Goal: Information Seeking & Learning: Understand process/instructions

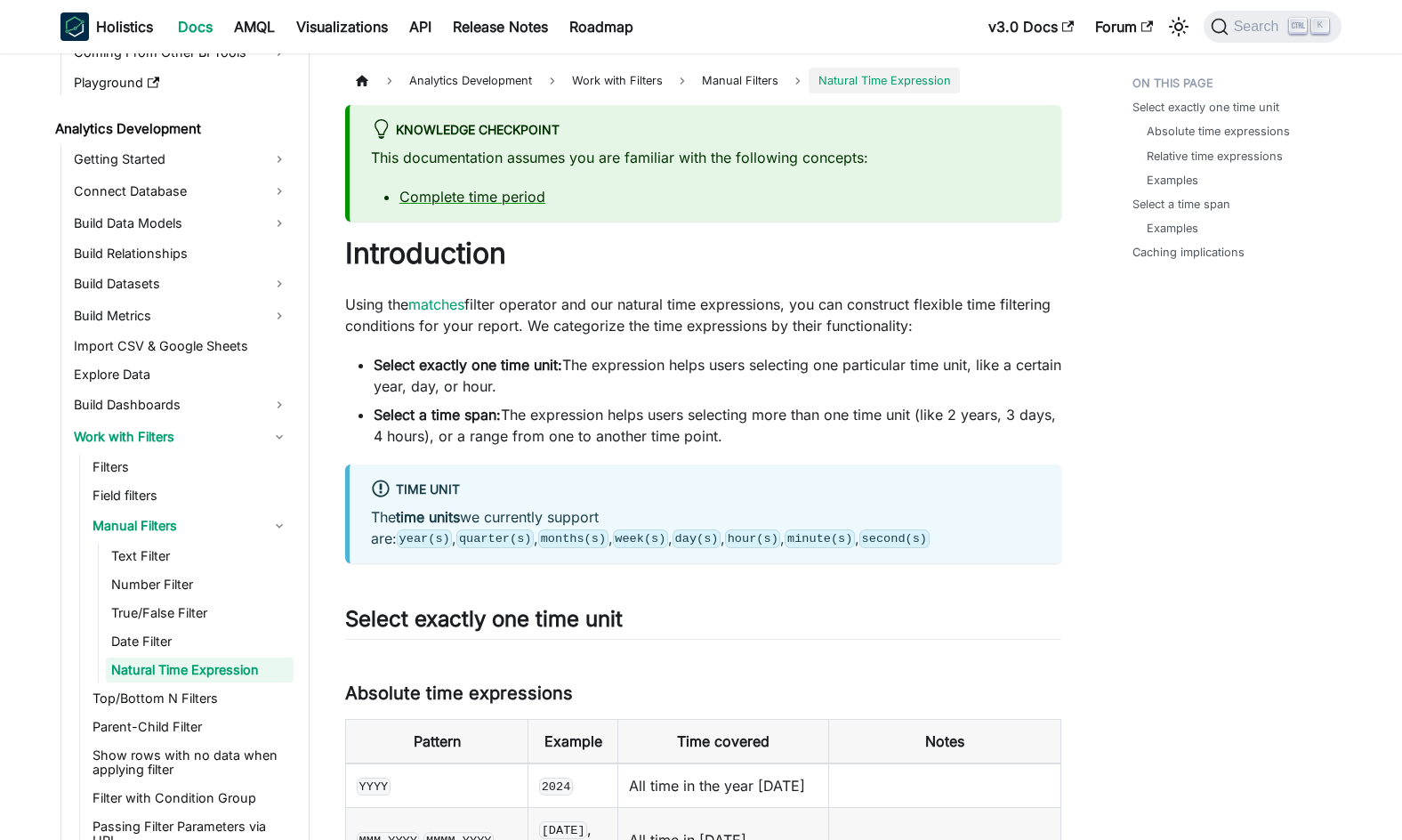
scroll to position [3796, 0]
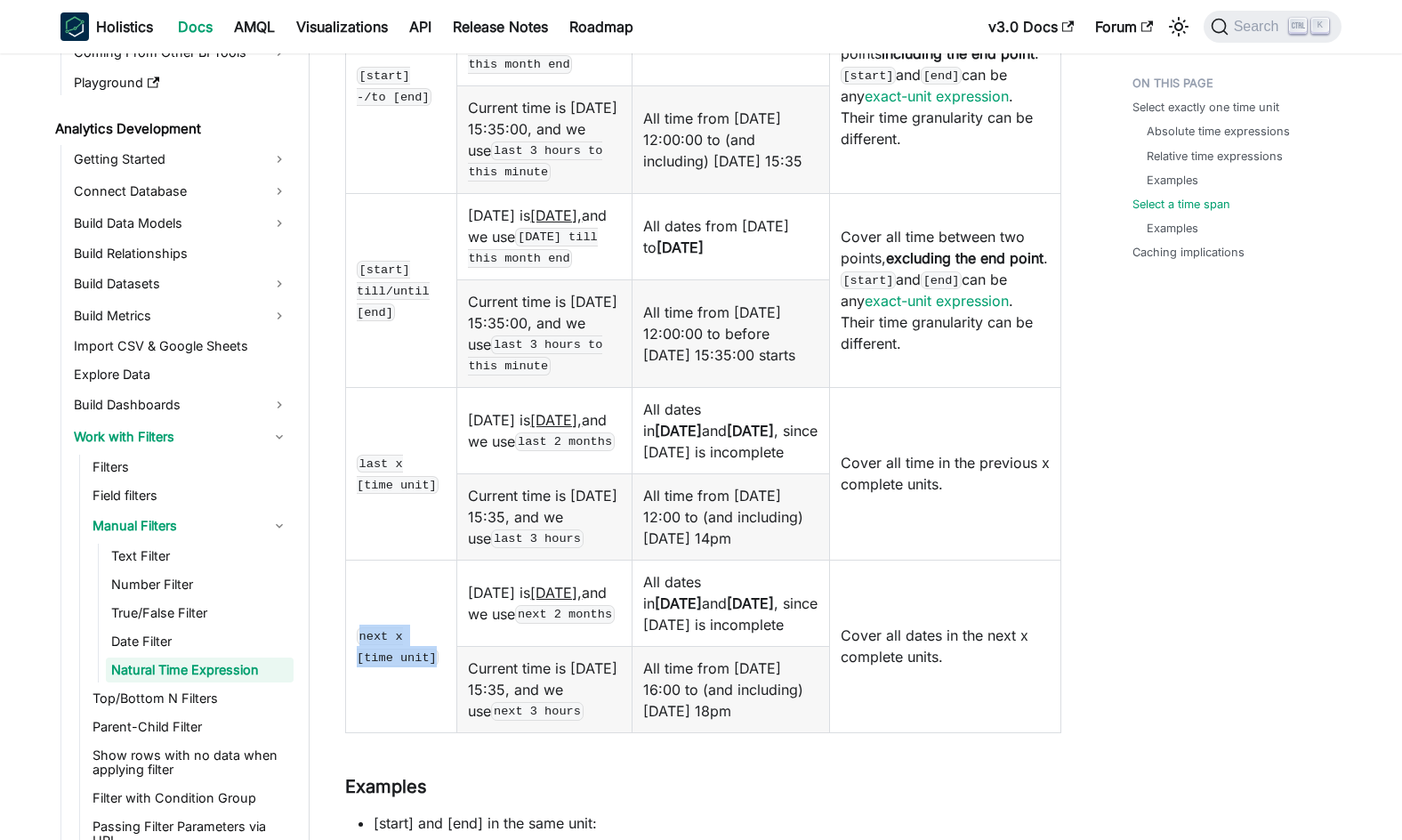
drag, startPoint x: 361, startPoint y: 790, endPoint x: 395, endPoint y: 816, distance: 42.8
click at [394, 732] on td "next x [time unit]" at bounding box center [401, 645] width 111 height 172
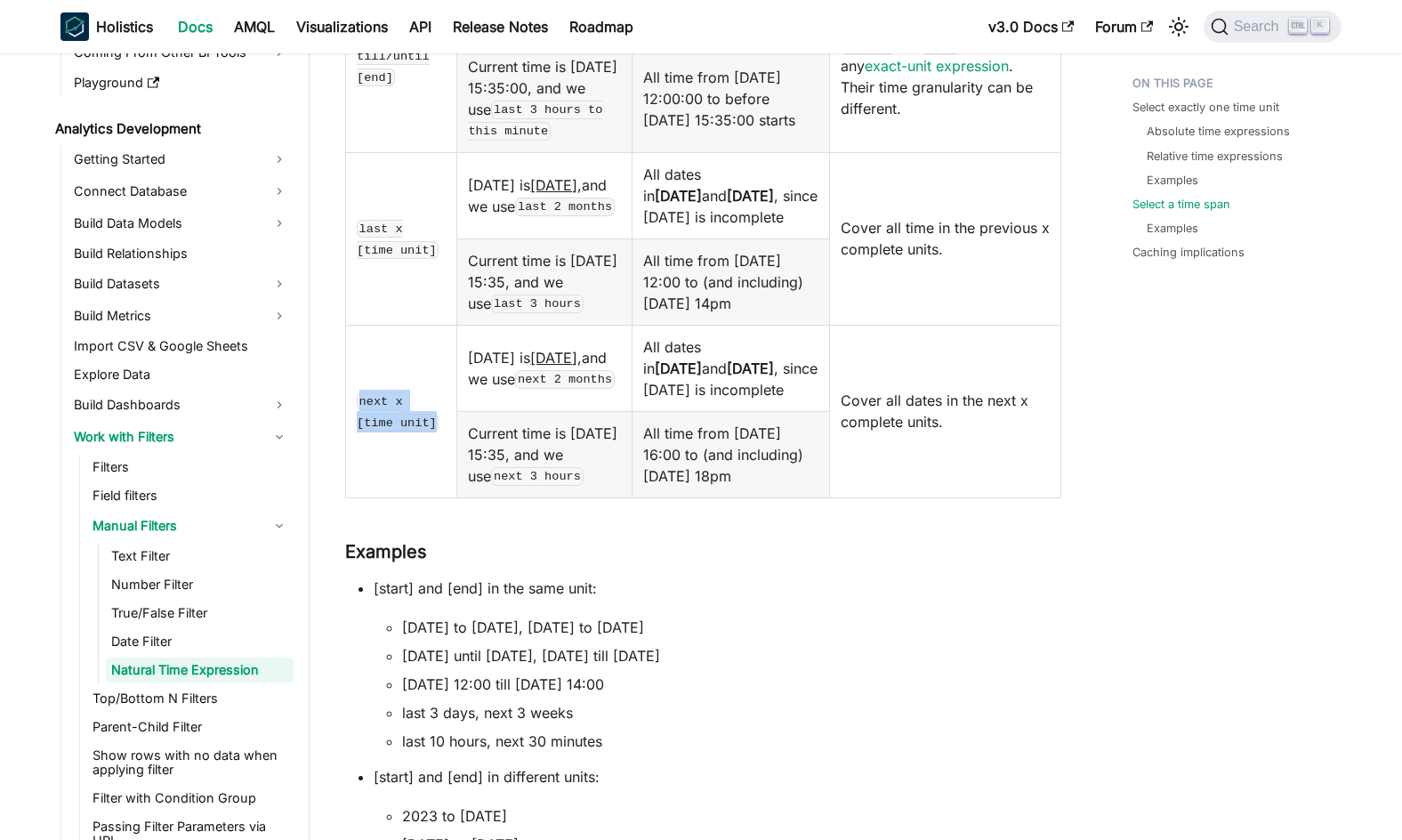
scroll to position [4063, 0]
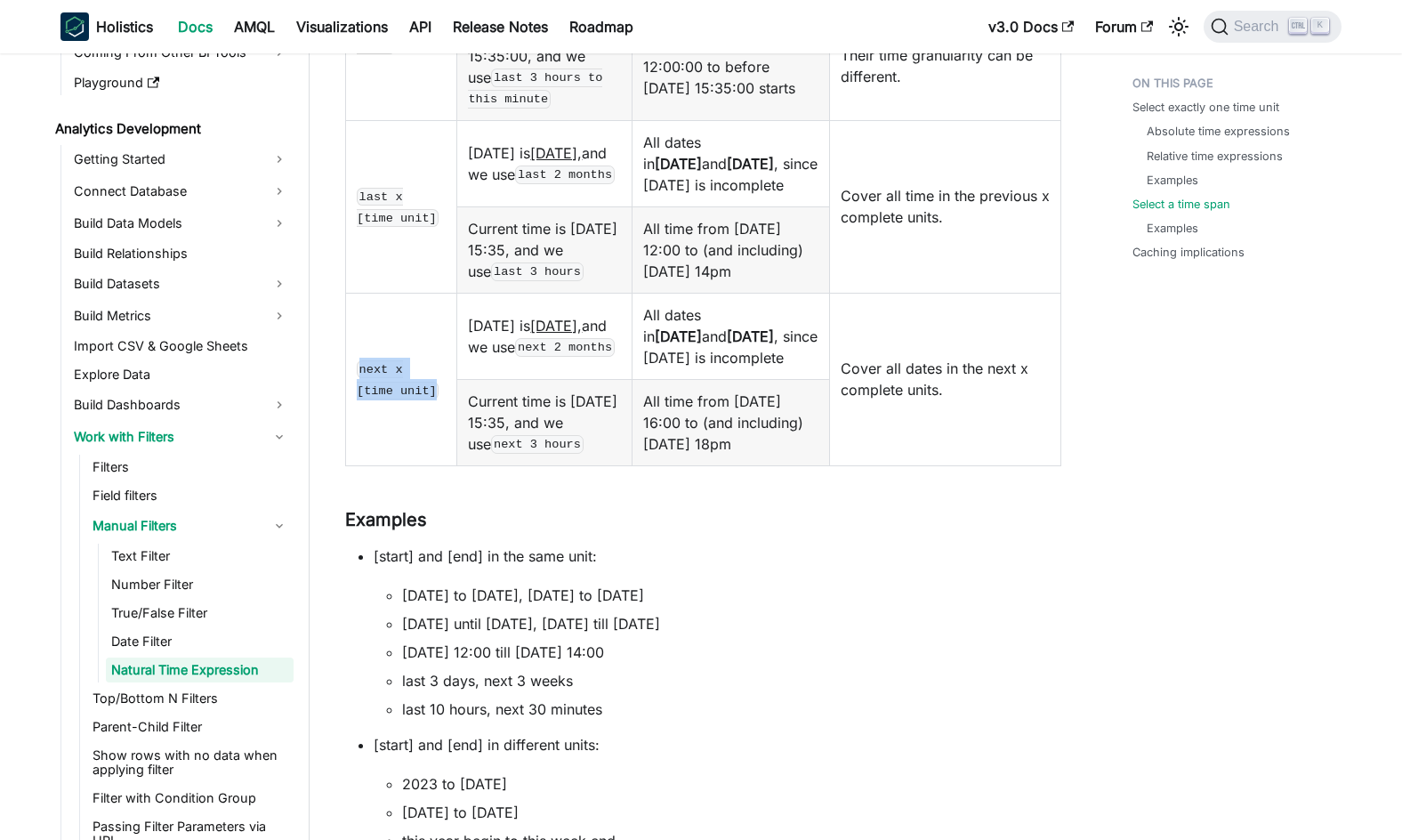
click at [403, 399] on code "next x [time unit]" at bounding box center [398, 379] width 82 height 39
click at [402, 465] on td "next x [time unit]" at bounding box center [401, 379] width 111 height 172
click at [407, 120] on td "[start] till/until [end]" at bounding box center [401, 23] width 111 height 194
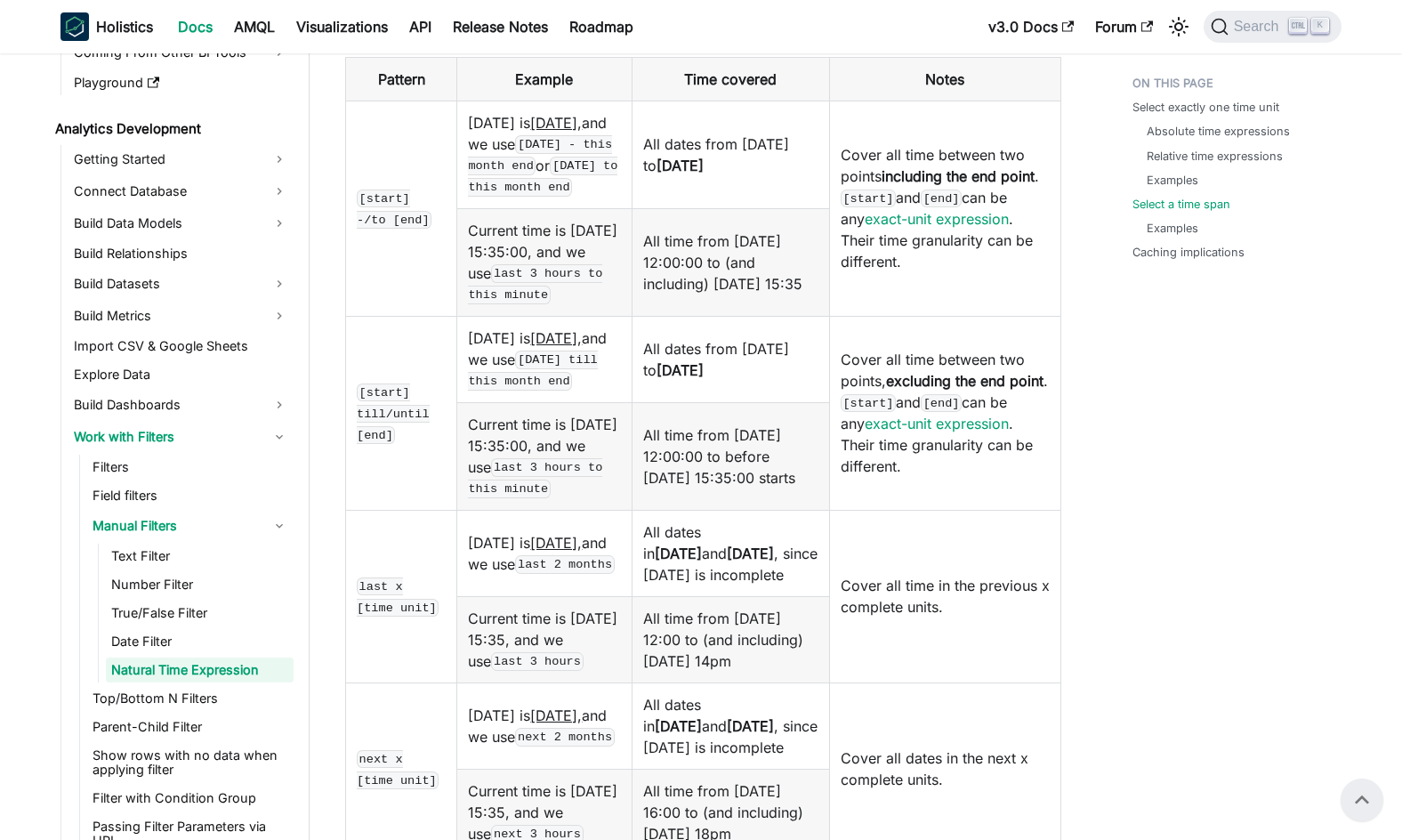
scroll to position [3619, 0]
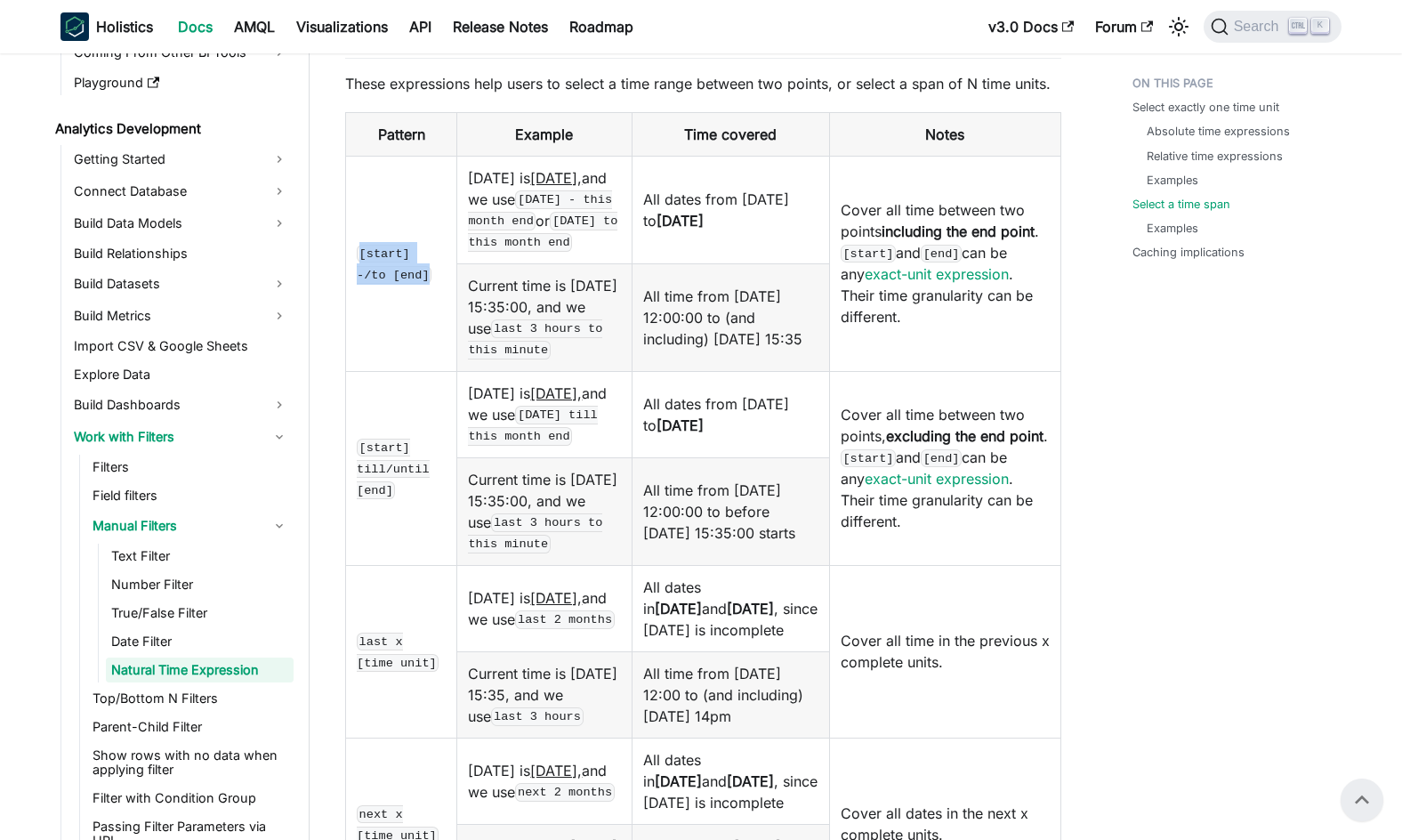
drag, startPoint x: 361, startPoint y: 383, endPoint x: 396, endPoint y: 399, distance: 38.5
click at [396, 371] on td "[start] -/to [end]" at bounding box center [401, 263] width 111 height 215
click at [421, 284] on code "[start] -/to [end]" at bounding box center [394, 263] width 75 height 39
click at [419, 284] on code "[start] -/to [end]" at bounding box center [394, 263] width 75 height 39
drag, startPoint x: 426, startPoint y: 386, endPoint x: 436, endPoint y: 386, distance: 10.0
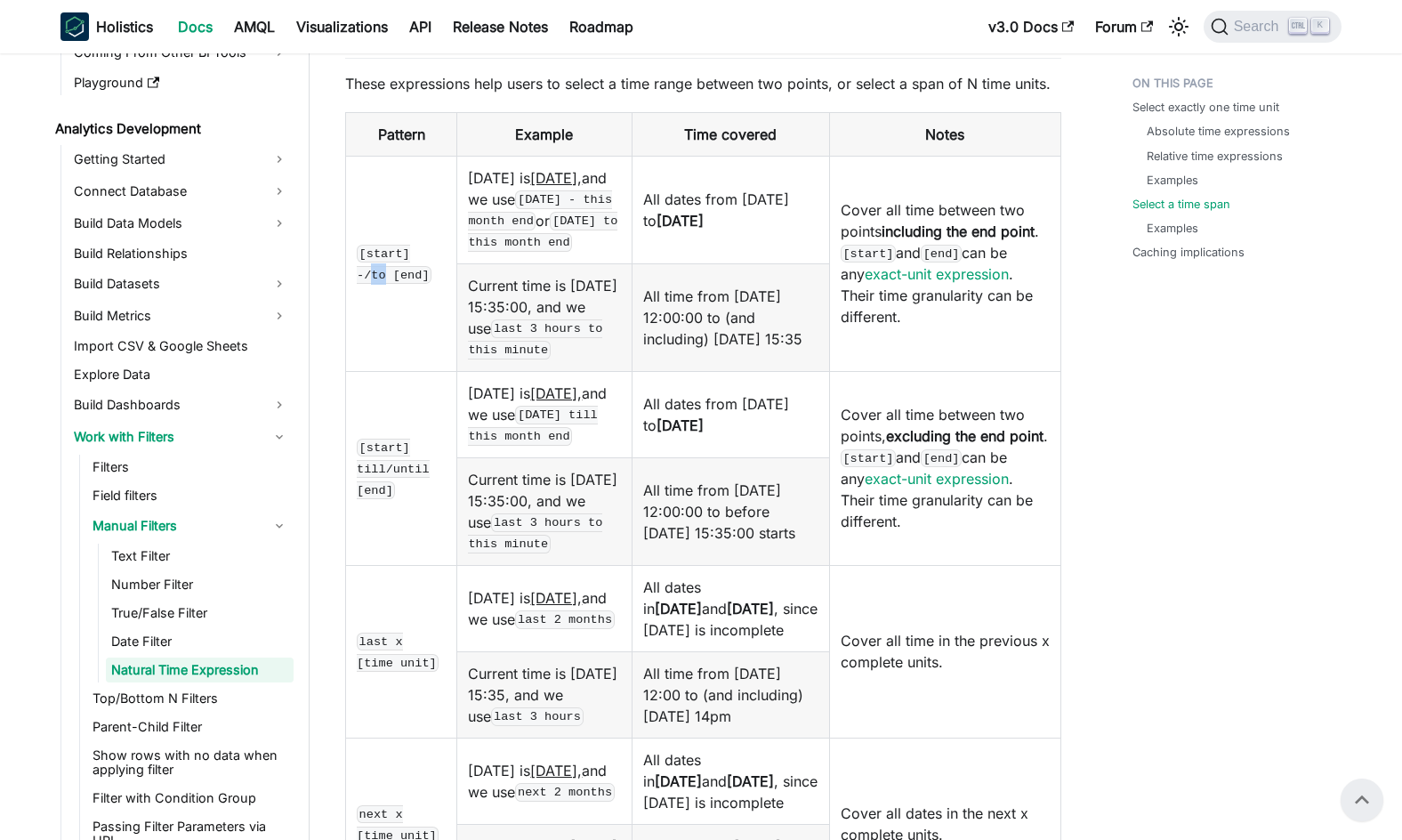
click at [432, 284] on code "[start] -/to [end]" at bounding box center [394, 263] width 75 height 39
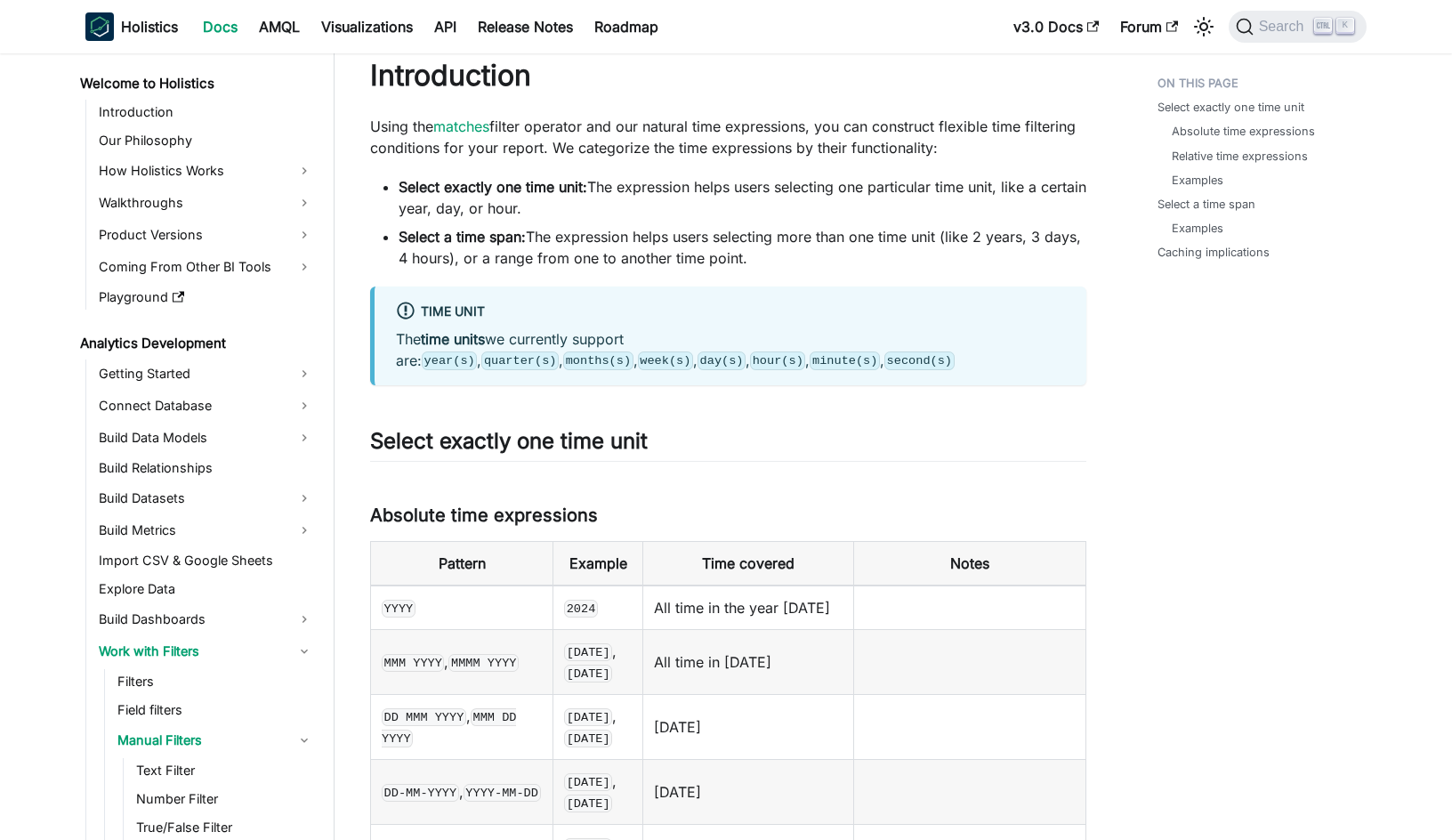
scroll to position [215, 0]
